Goal: Task Accomplishment & Management: Complete application form

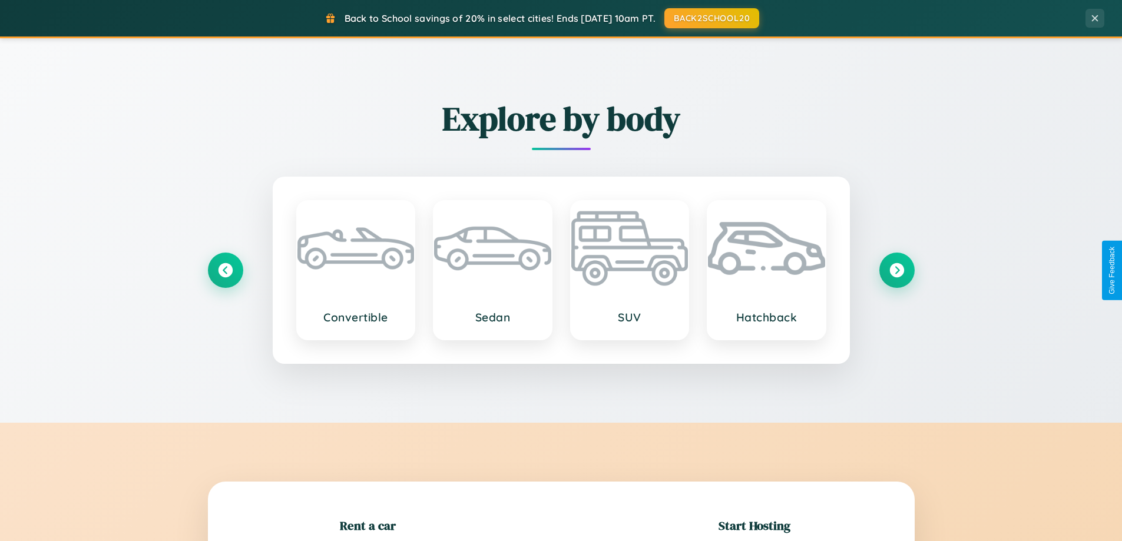
scroll to position [254, 0]
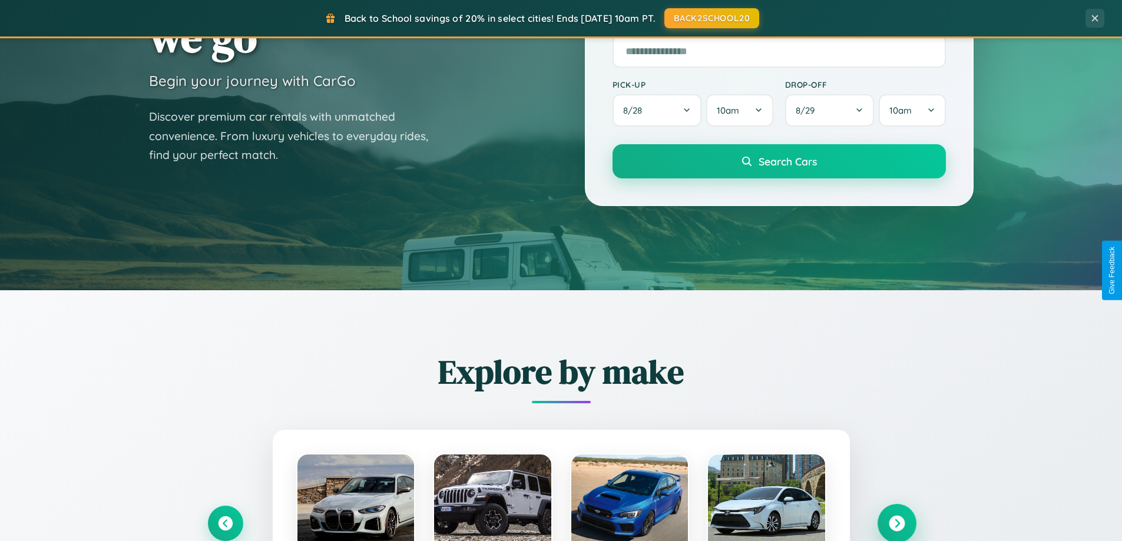
click at [896, 523] on icon at bounding box center [896, 524] width 16 height 16
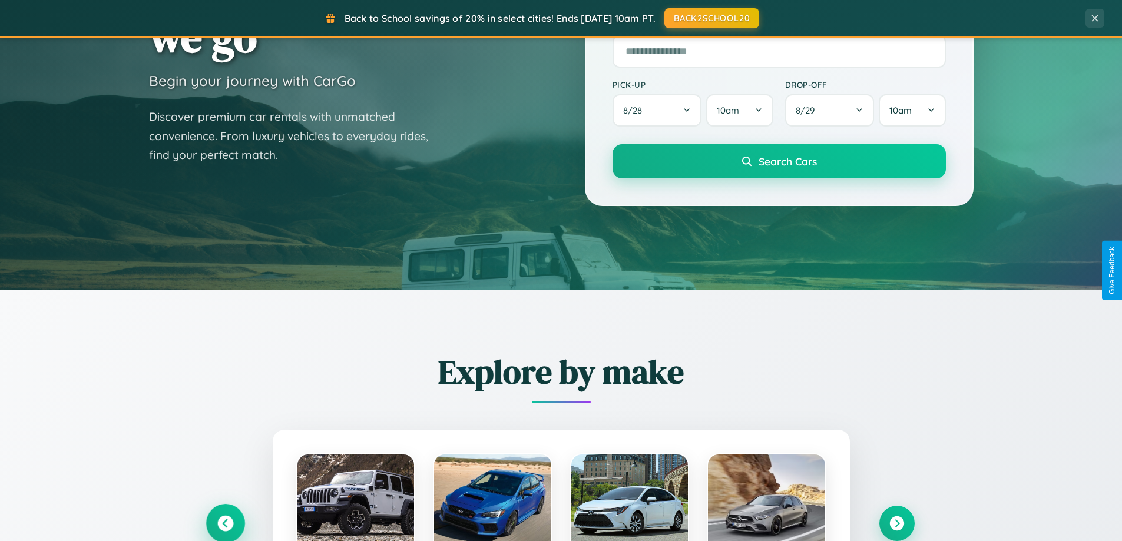
click at [225, 523] on icon at bounding box center [225, 524] width 16 height 16
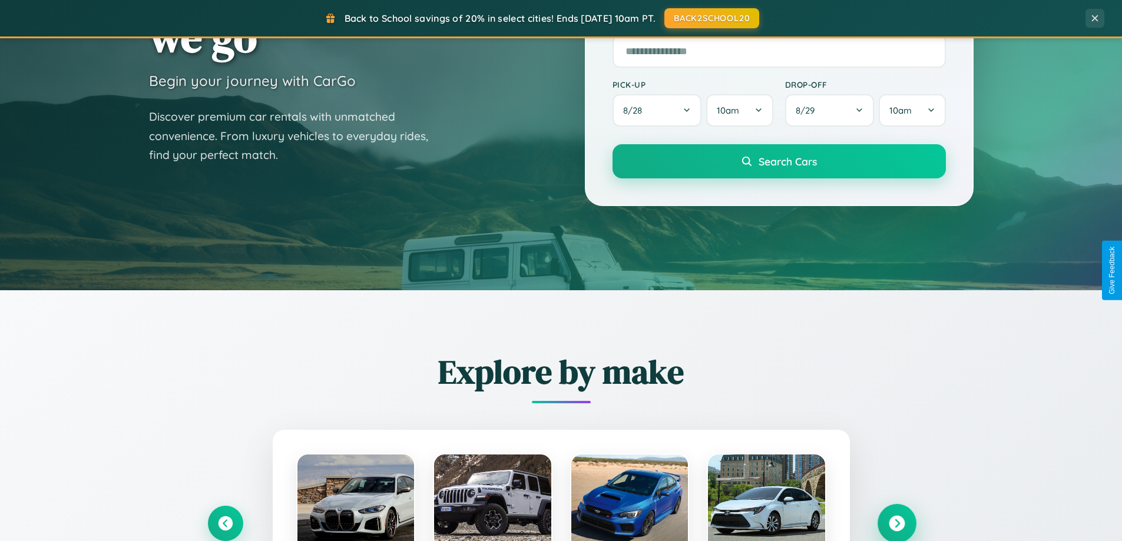
click at [896, 523] on icon at bounding box center [896, 524] width 16 height 16
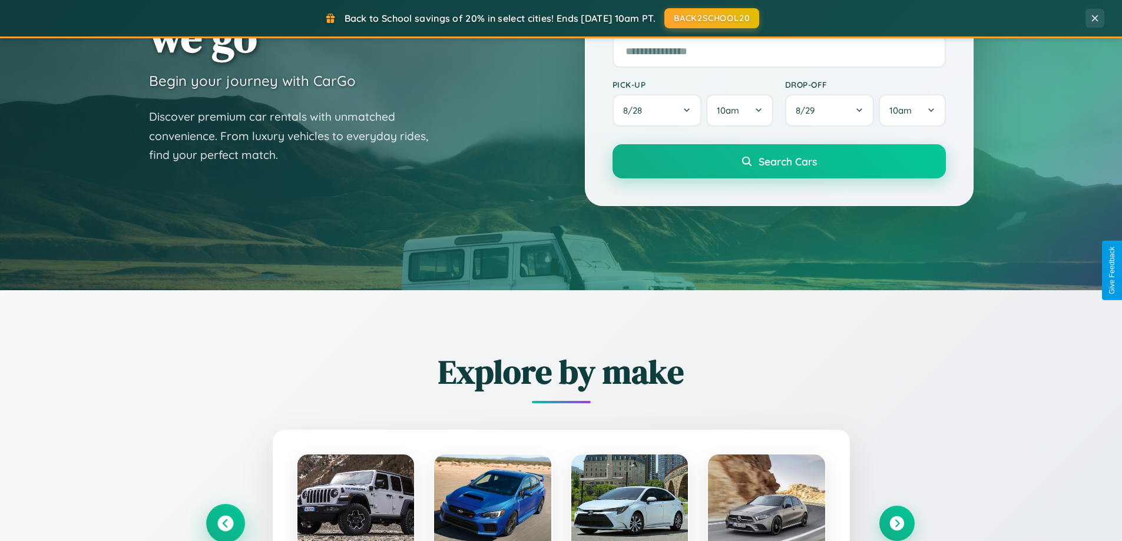
click at [225, 523] on icon at bounding box center [225, 524] width 16 height 16
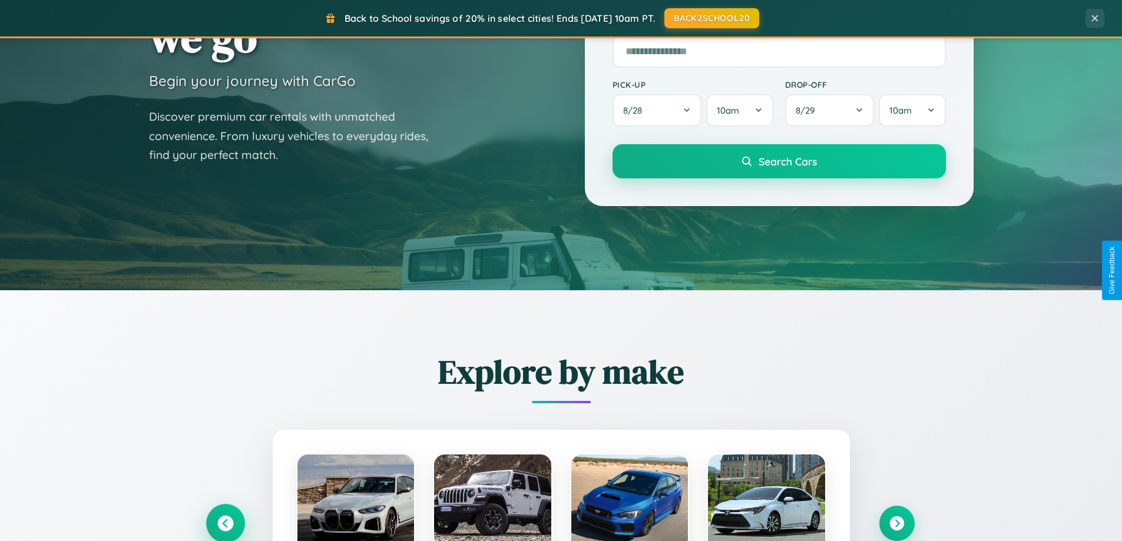
click at [225, 522] on icon at bounding box center [224, 523] width 19 height 19
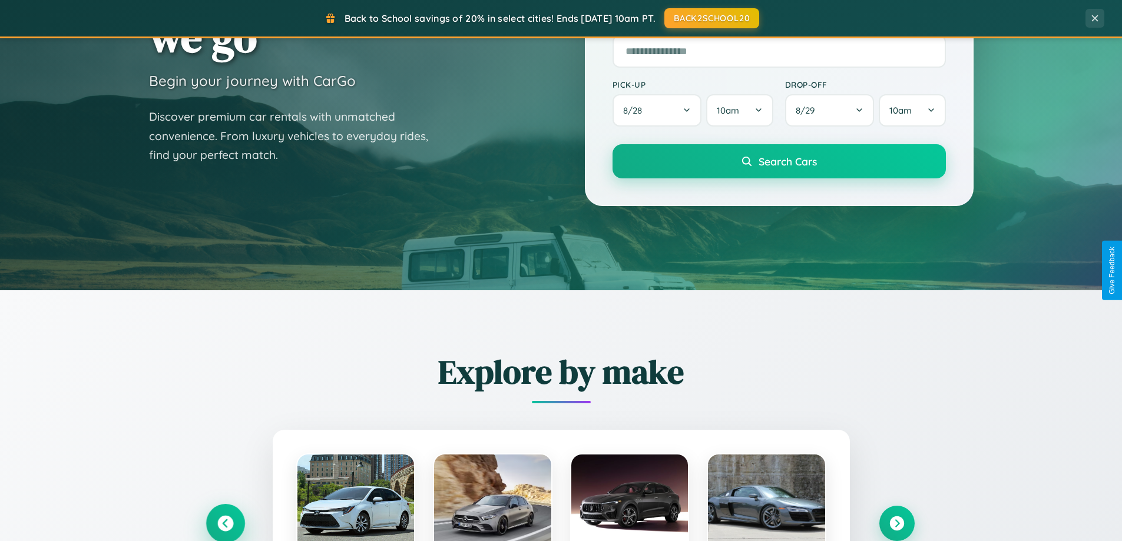
scroll to position [1892, 0]
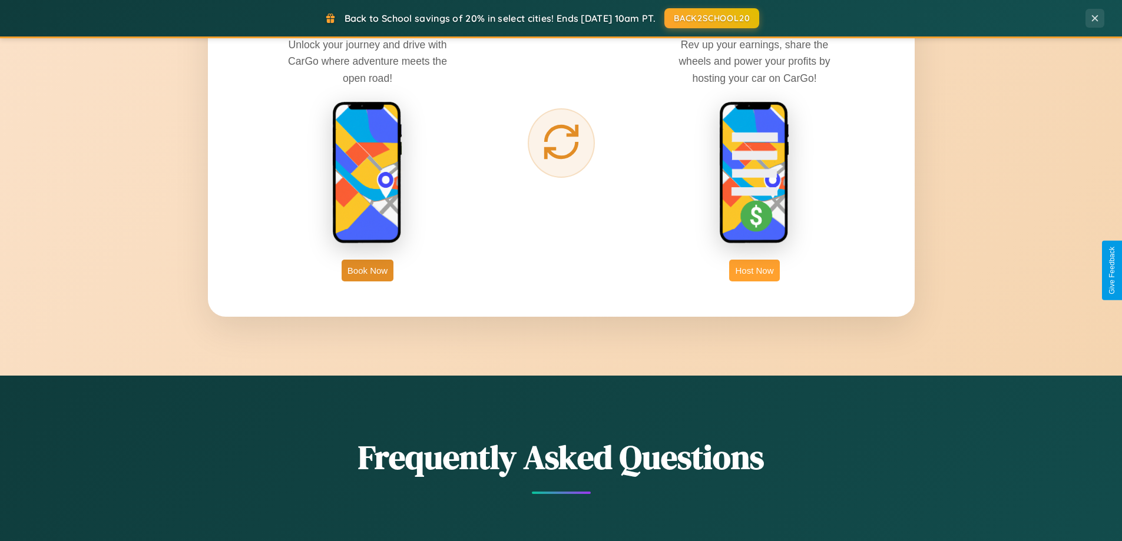
click at [754, 270] on button "Host Now" at bounding box center [754, 271] width 50 height 22
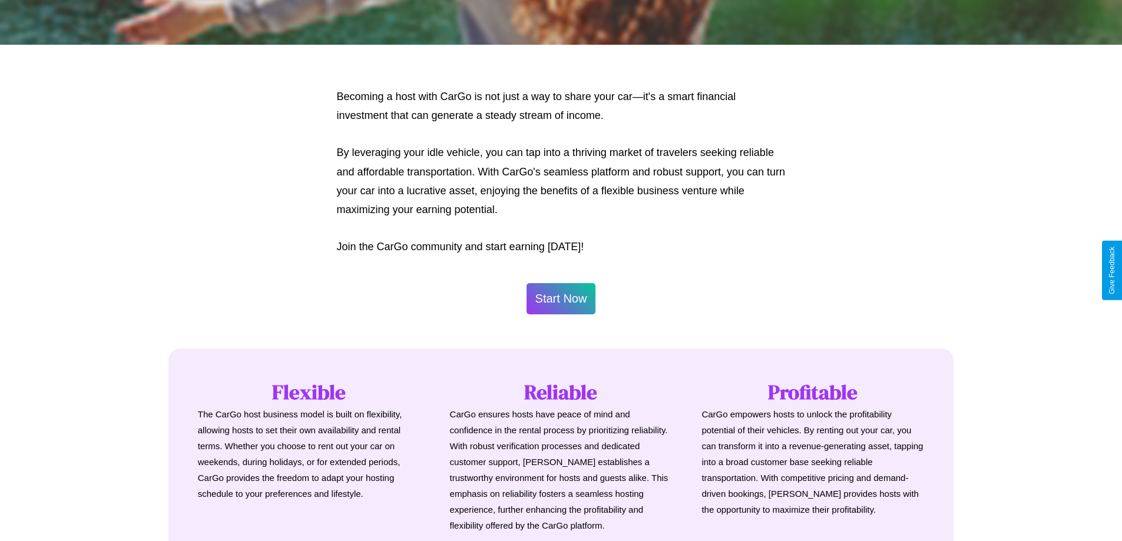
scroll to position [1592, 0]
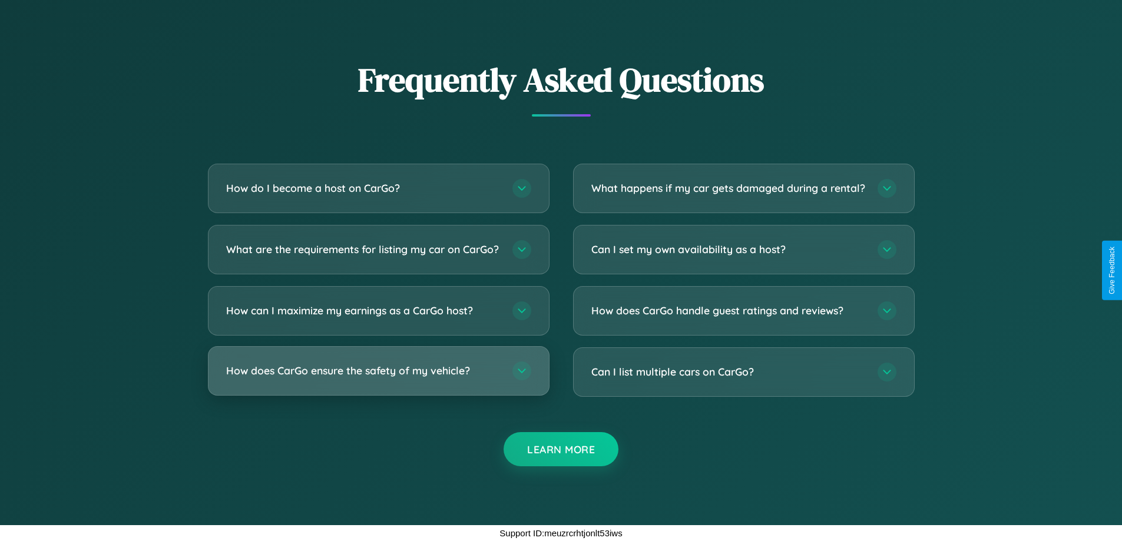
click at [378, 371] on h3 "How does CarGo ensure the safety of my vehicle?" at bounding box center [363, 370] width 274 height 15
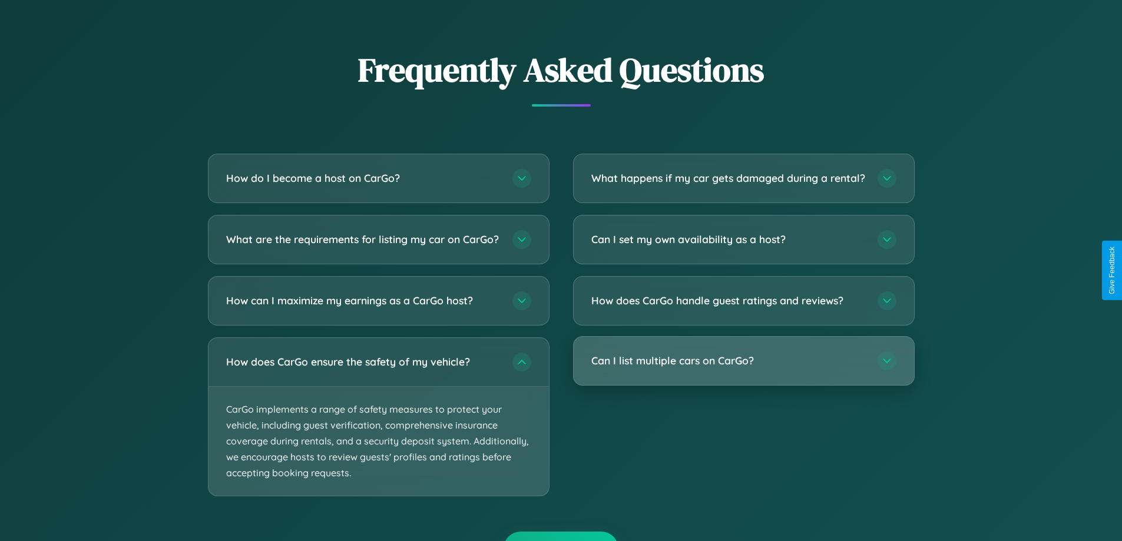
click at [743, 368] on h3 "Can I list multiple cars on CarGo?" at bounding box center [728, 360] width 274 height 15
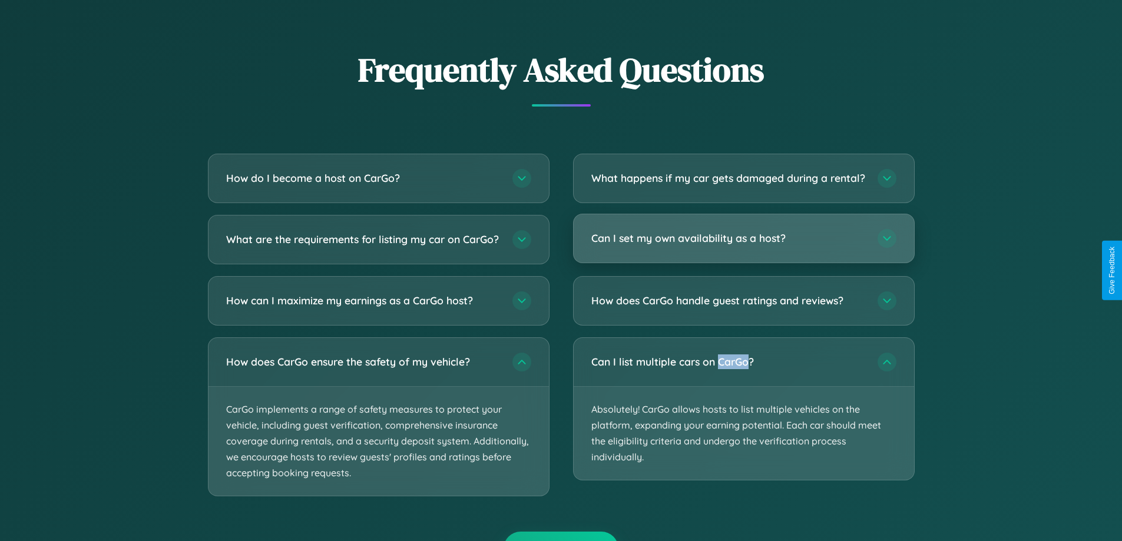
click at [743, 246] on h3 "Can I set my own availability as a host?" at bounding box center [728, 238] width 274 height 15
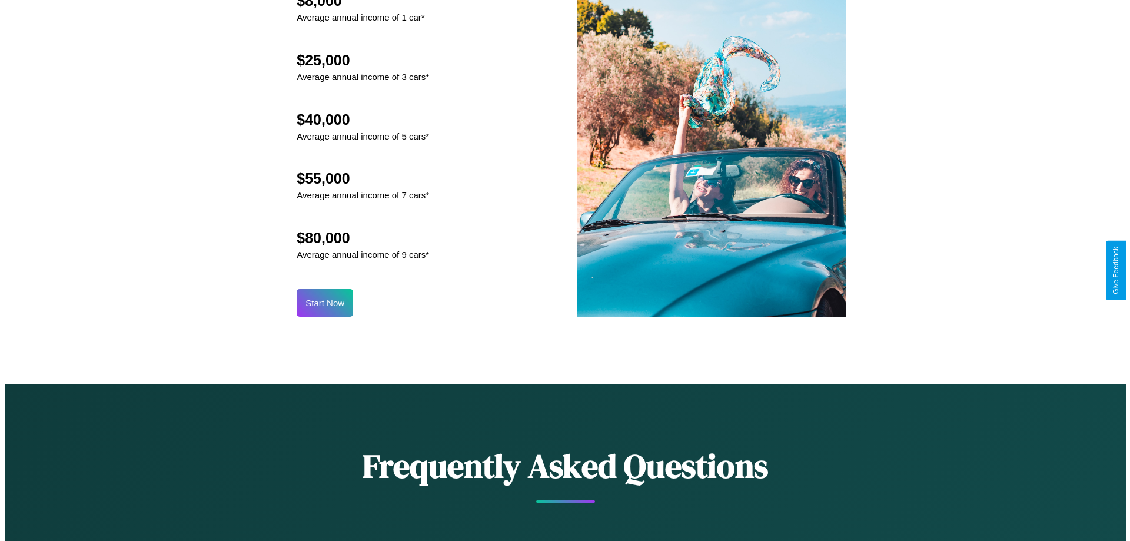
scroll to position [569, 0]
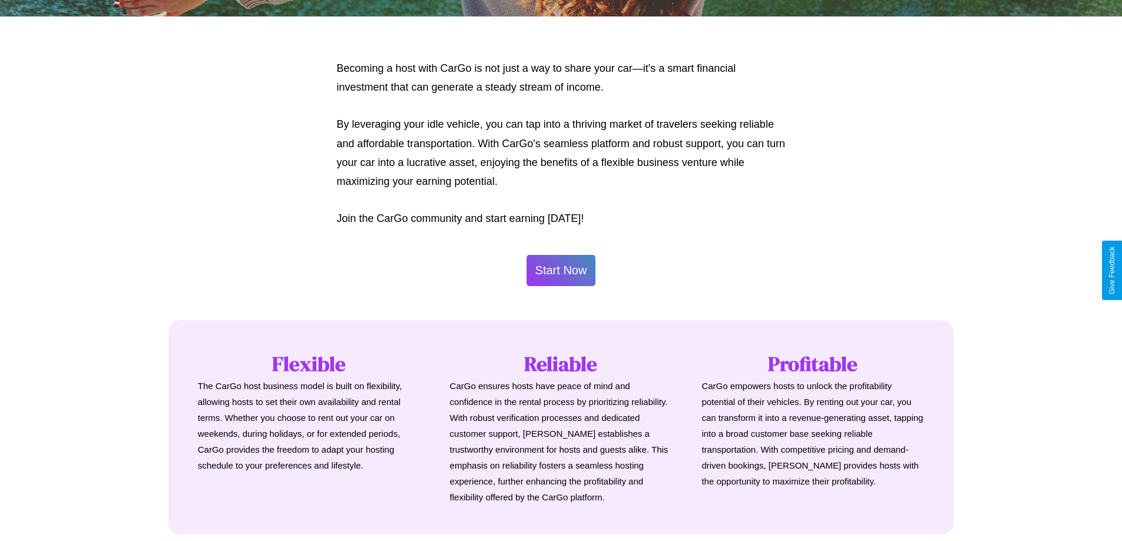
click at [561, 270] on button "Start Now" at bounding box center [560, 270] width 69 height 31
